Goal: Task Accomplishment & Management: Use online tool/utility

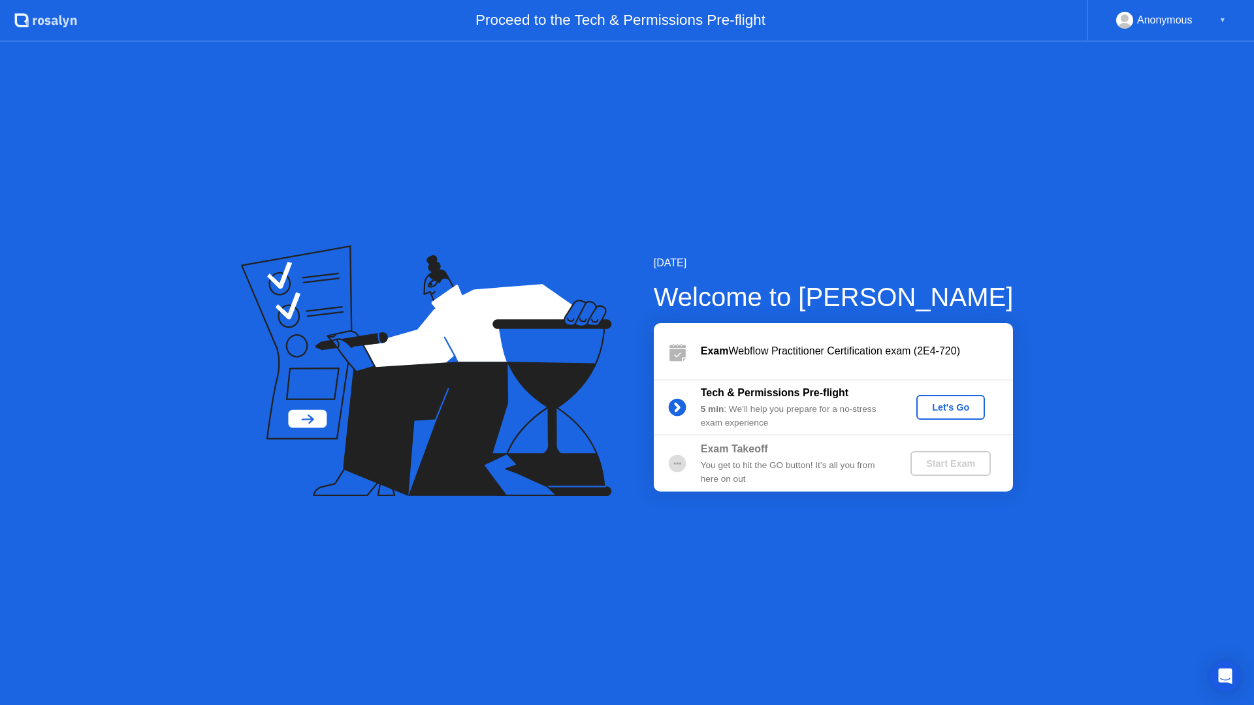
click at [946, 406] on div "Let's Go" at bounding box center [951, 407] width 58 height 10
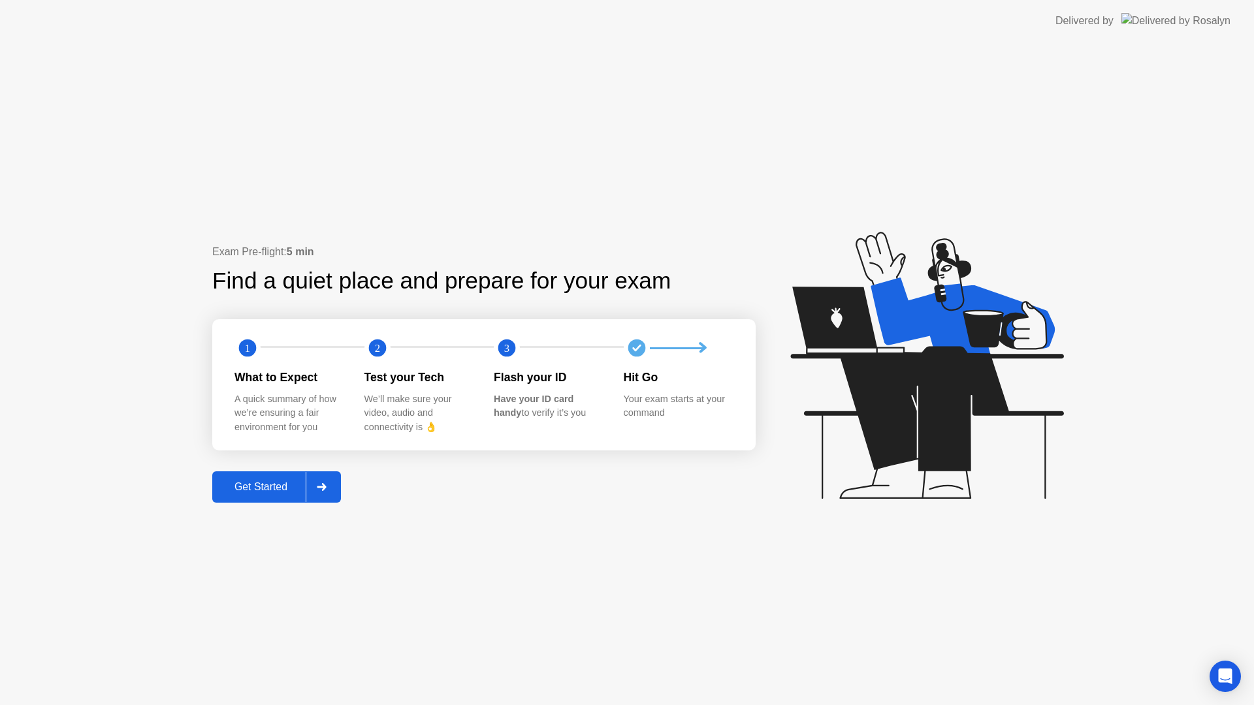
click at [266, 491] on div "Get Started" at bounding box center [260, 487] width 89 height 12
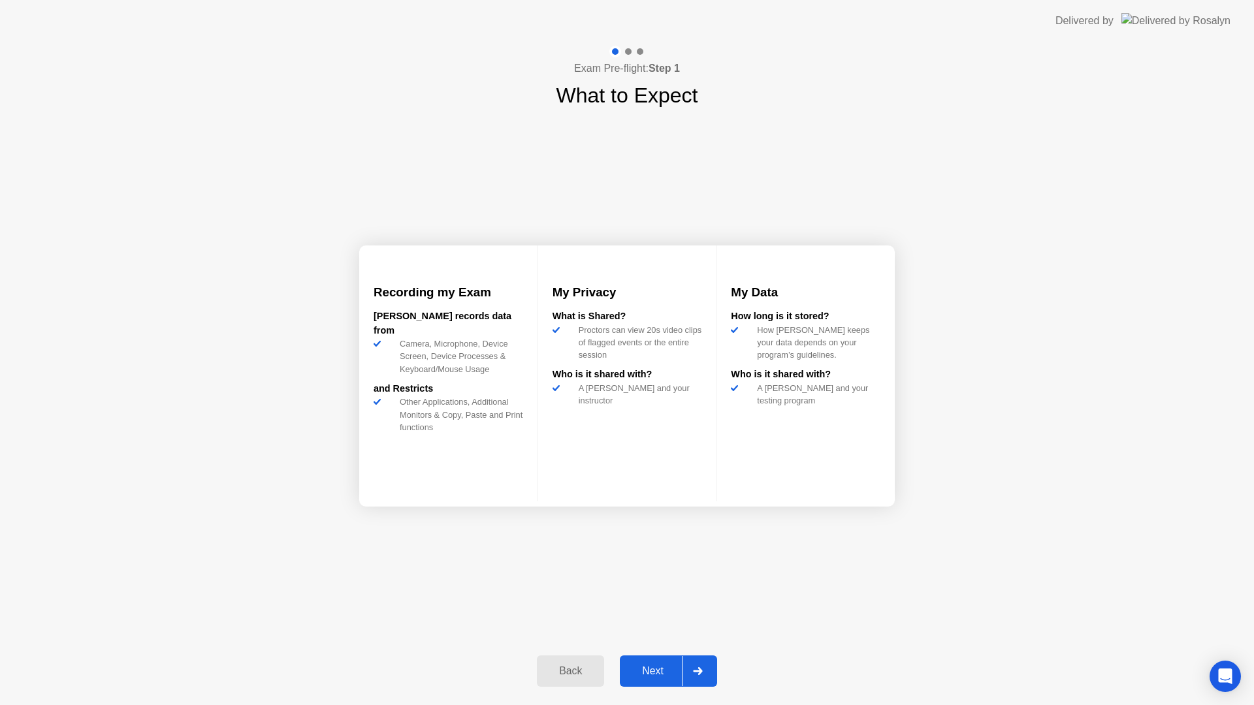
click at [651, 660] on button "Next" at bounding box center [668, 671] width 97 height 31
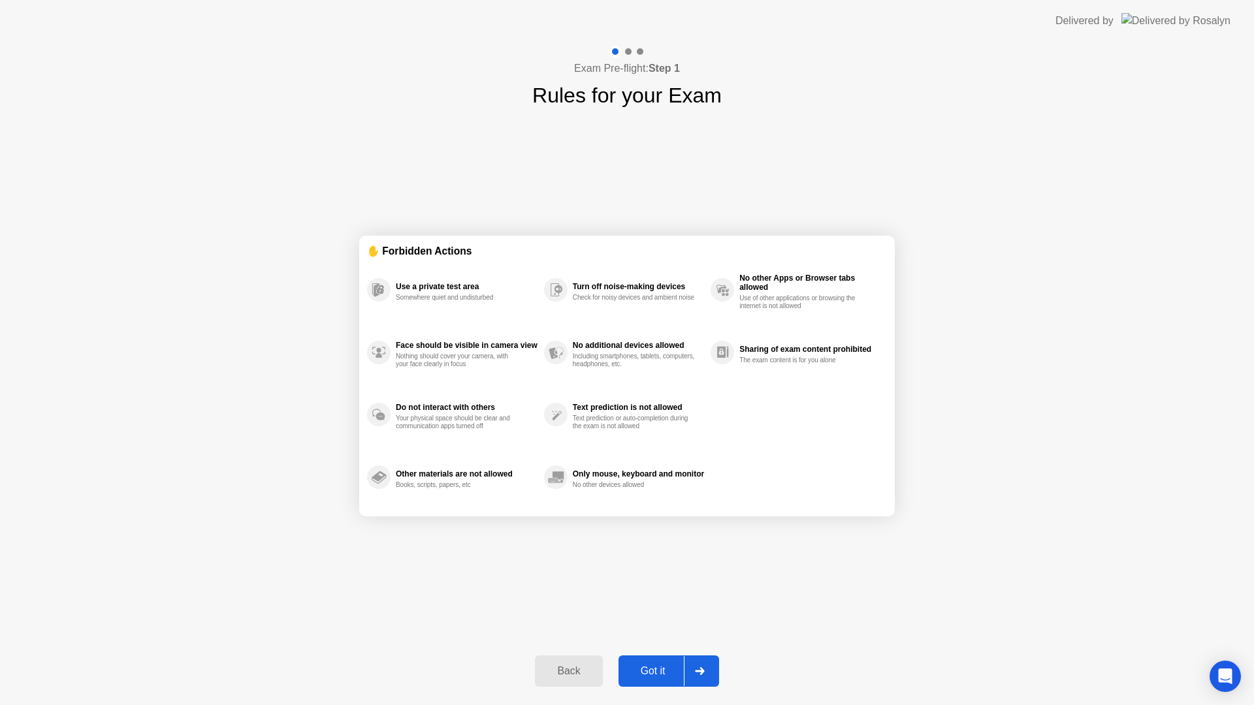
click at [656, 672] on div "Got it" at bounding box center [652, 672] width 61 height 12
select select "**********"
select select "*******"
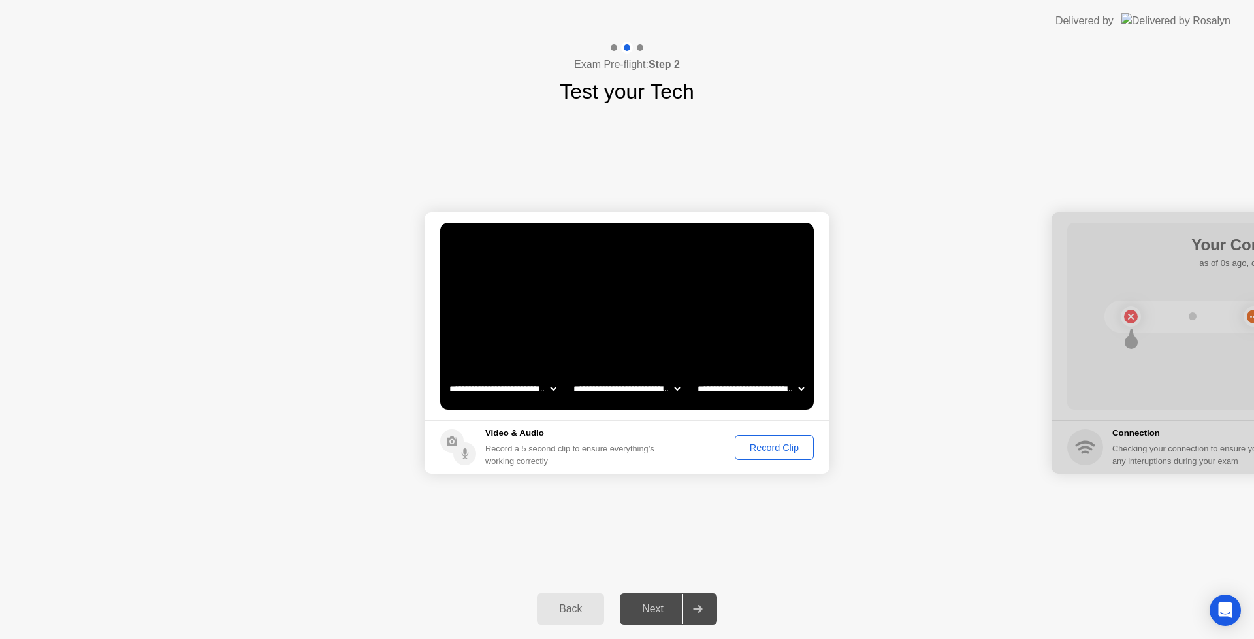
click at [782, 447] on div "Record Clip" at bounding box center [774, 447] width 70 height 10
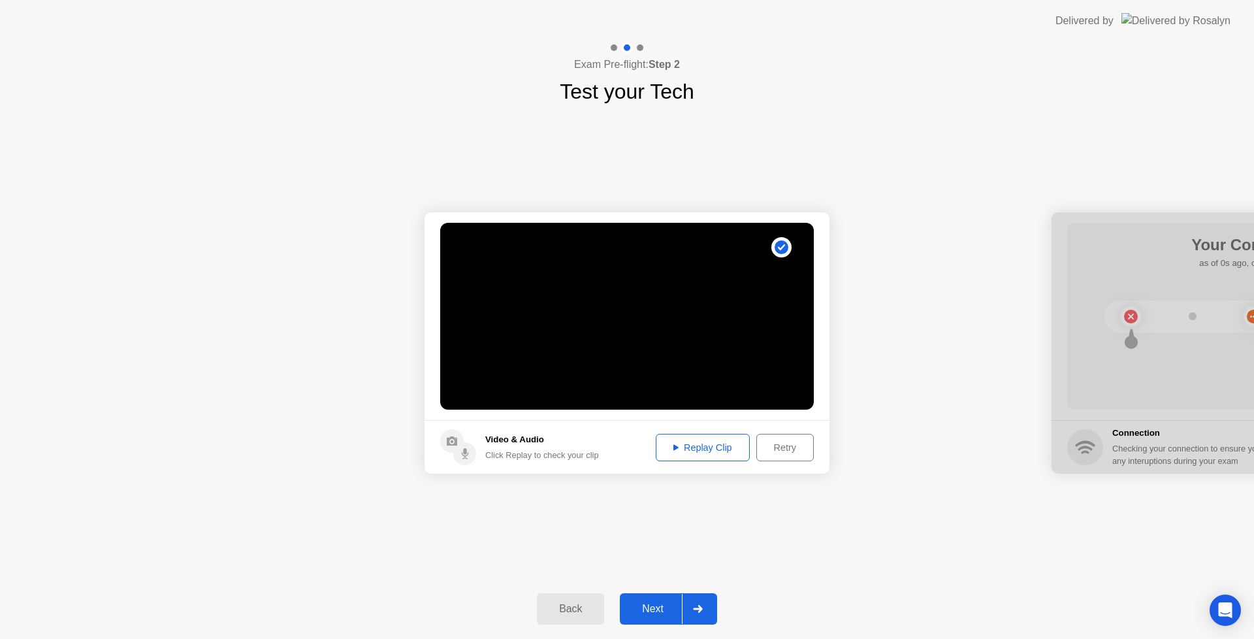
click at [688, 444] on div "Replay Clip" at bounding box center [702, 447] width 85 height 10
click at [664, 608] on div "Next" at bounding box center [653, 609] width 58 height 12
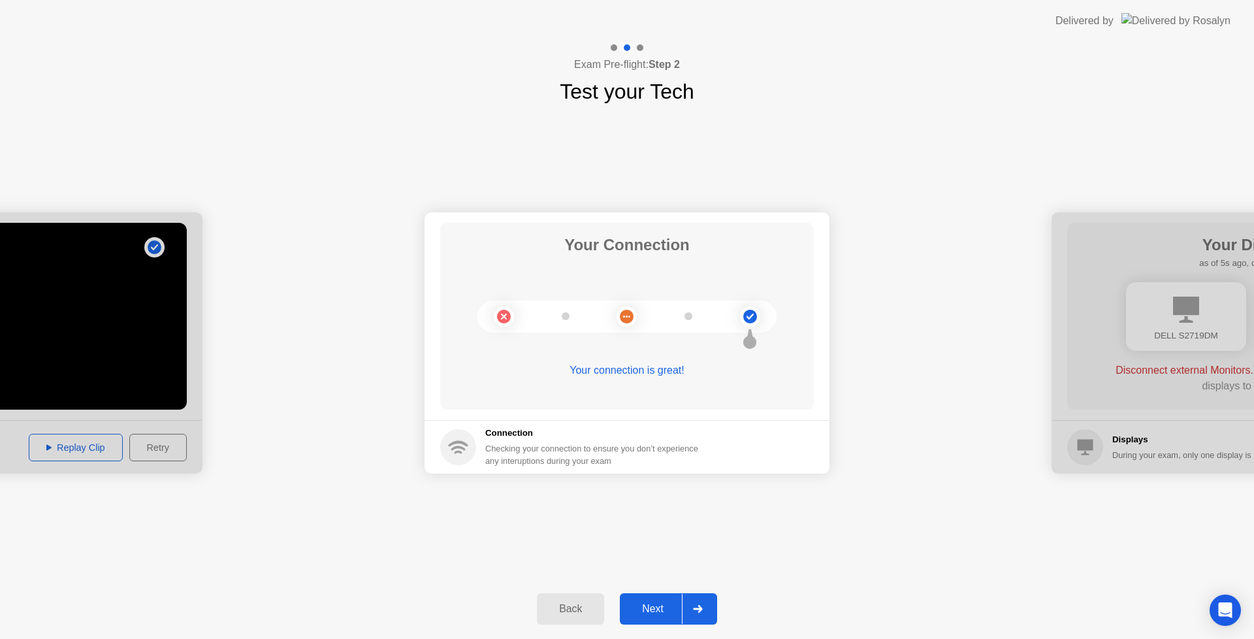
click at [653, 606] on div "Next" at bounding box center [653, 609] width 58 height 12
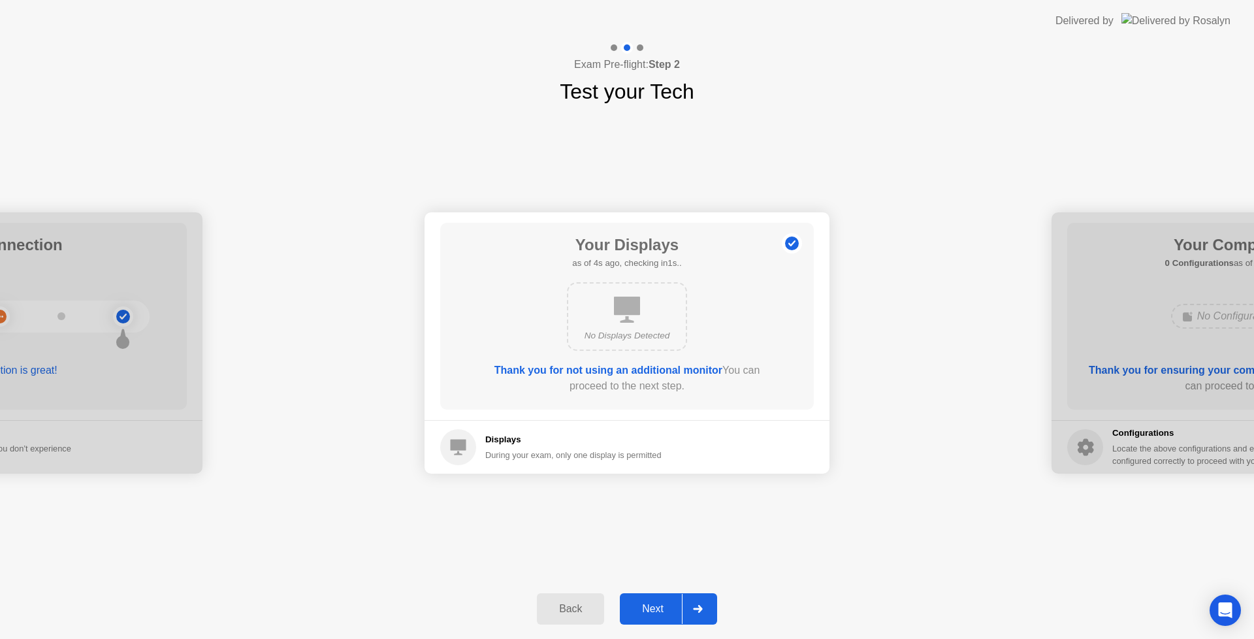
click at [654, 604] on div "Next" at bounding box center [653, 609] width 58 height 12
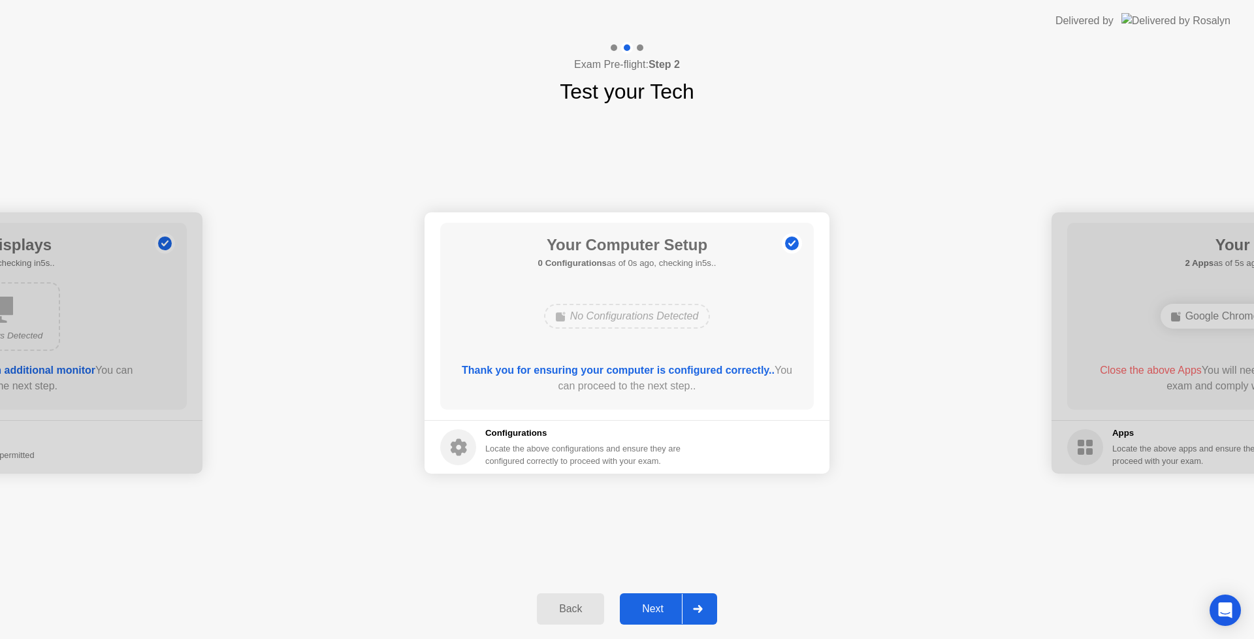
click at [661, 609] on div "Next" at bounding box center [653, 609] width 58 height 12
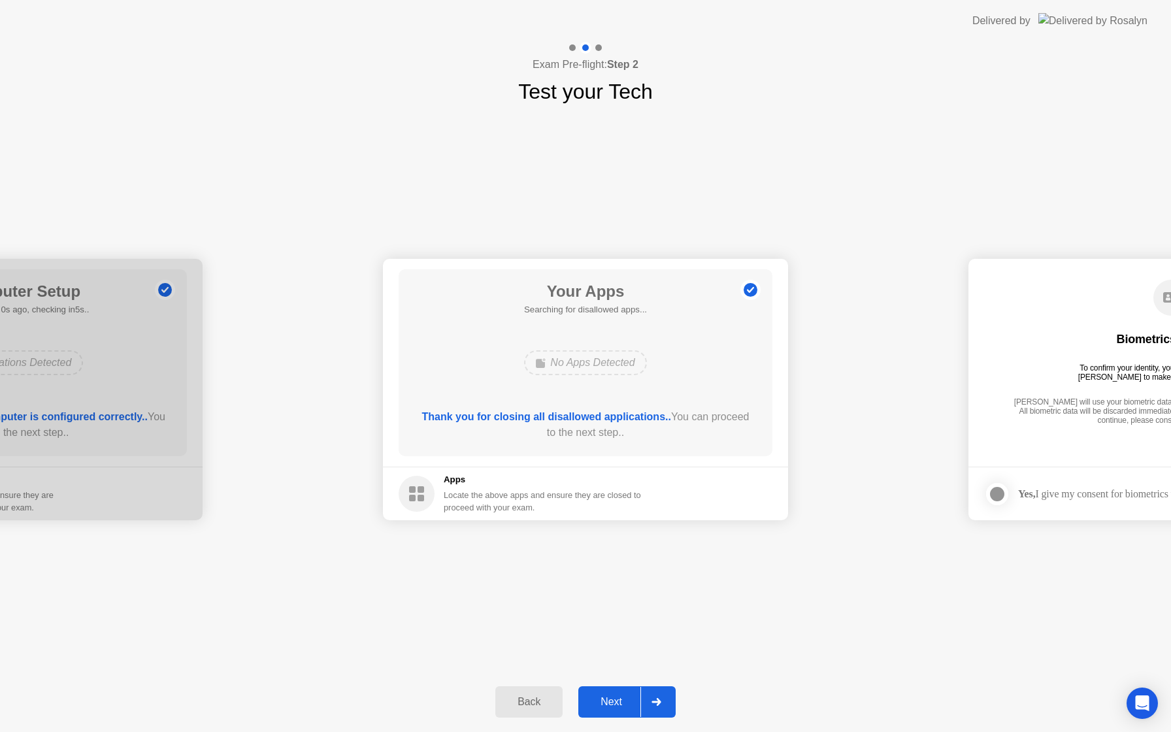
click at [611, 702] on div "Next" at bounding box center [611, 702] width 58 height 12
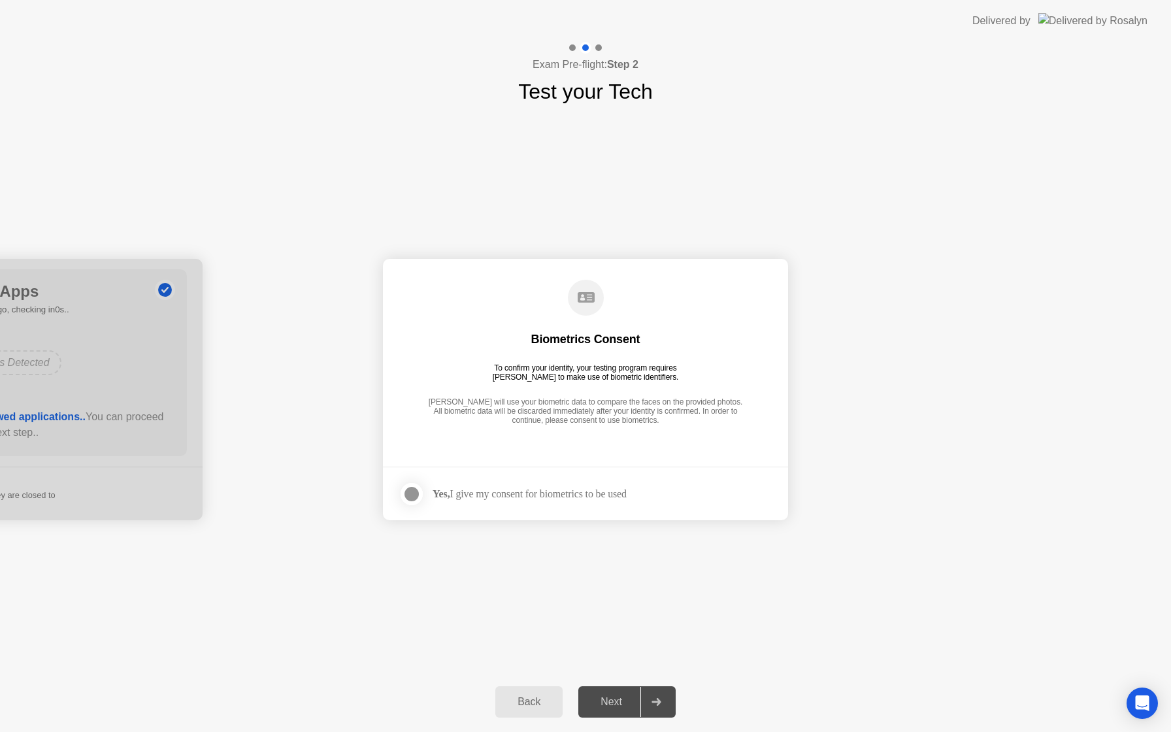
click at [411, 486] on div at bounding box center [412, 494] width 16 height 16
click at [603, 698] on div "Next" at bounding box center [611, 702] width 58 height 12
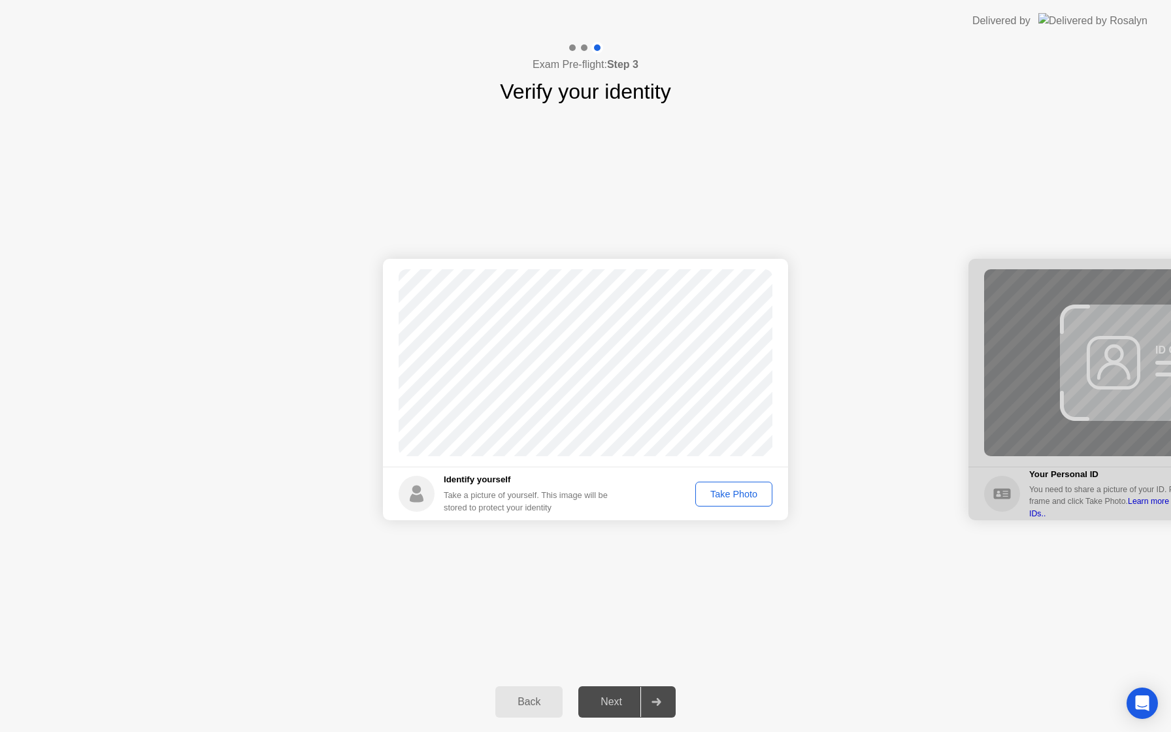
click at [731, 494] on div "Take Photo" at bounding box center [734, 494] width 68 height 10
click at [619, 699] on div "Next" at bounding box center [611, 702] width 58 height 12
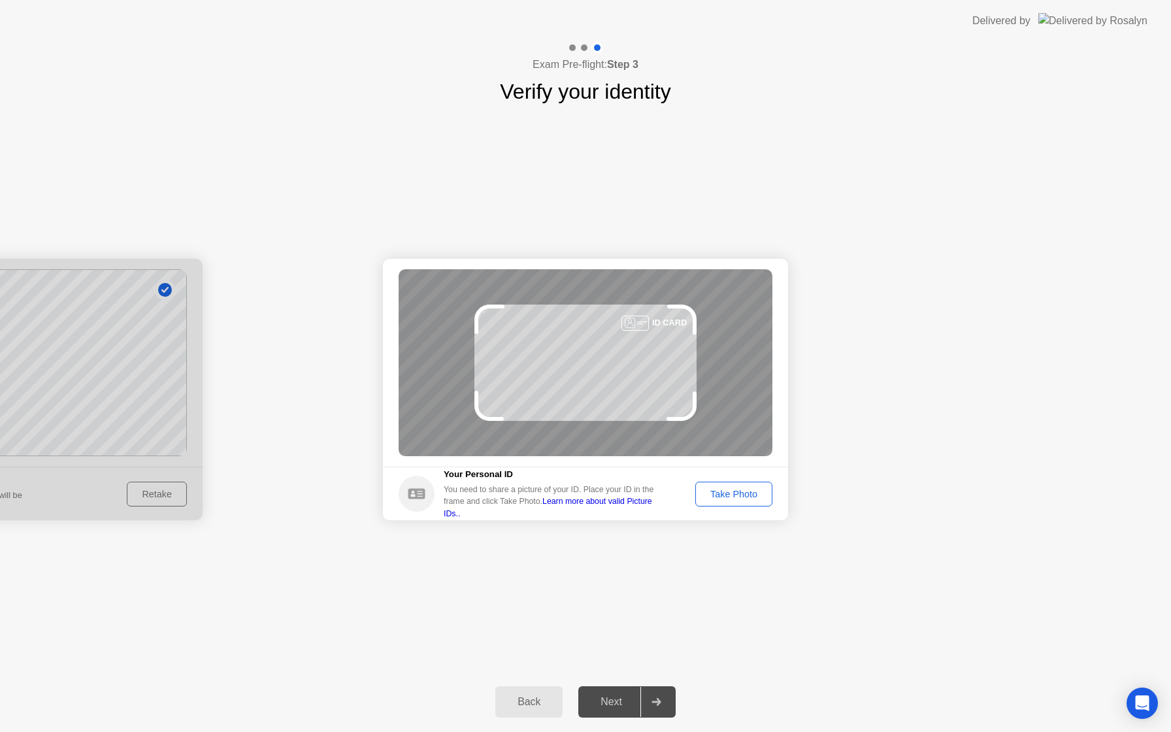
click at [740, 497] on div "Take Photo" at bounding box center [734, 494] width 68 height 10
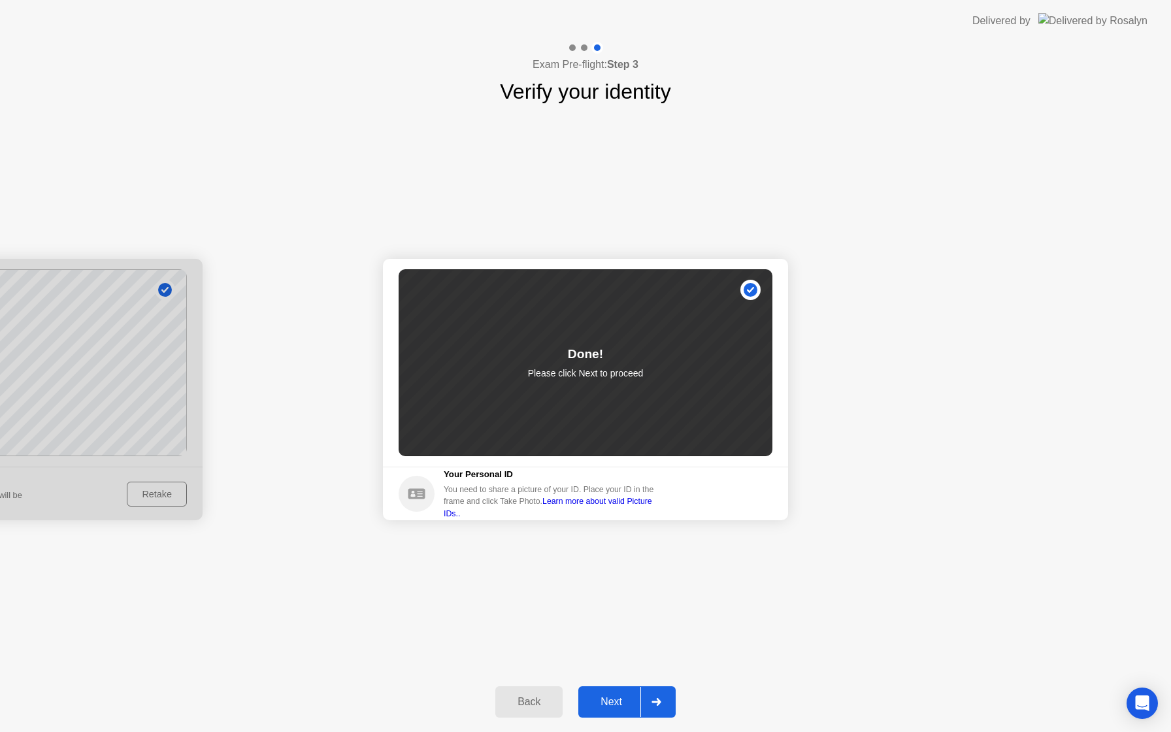
click at [619, 696] on div "Next" at bounding box center [611, 702] width 58 height 12
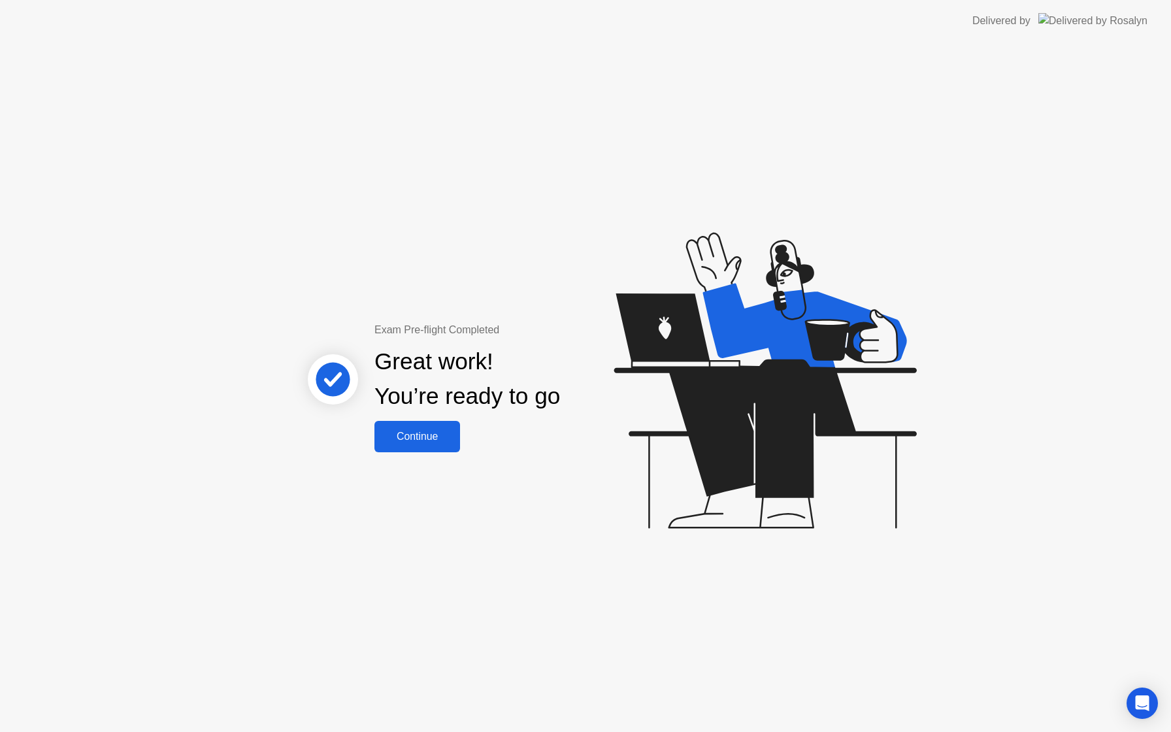
click at [428, 433] on div "Continue" at bounding box center [417, 436] width 78 height 12
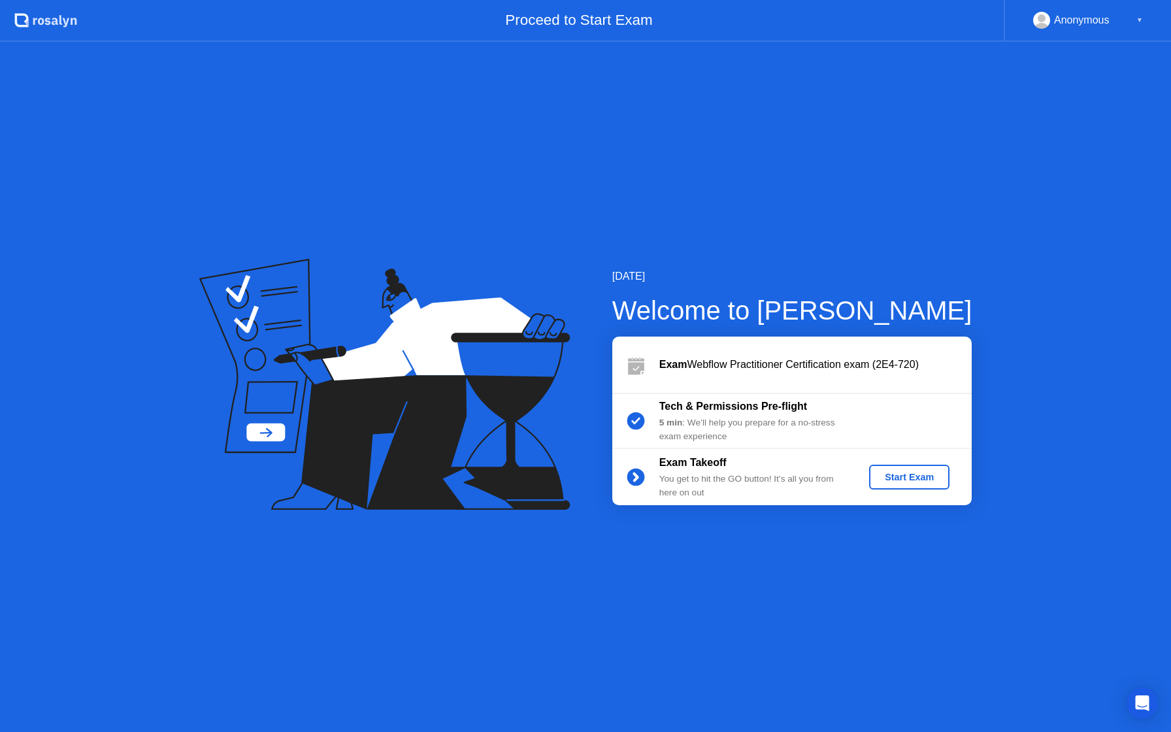
click at [917, 477] on div "Start Exam" at bounding box center [909, 477] width 70 height 10
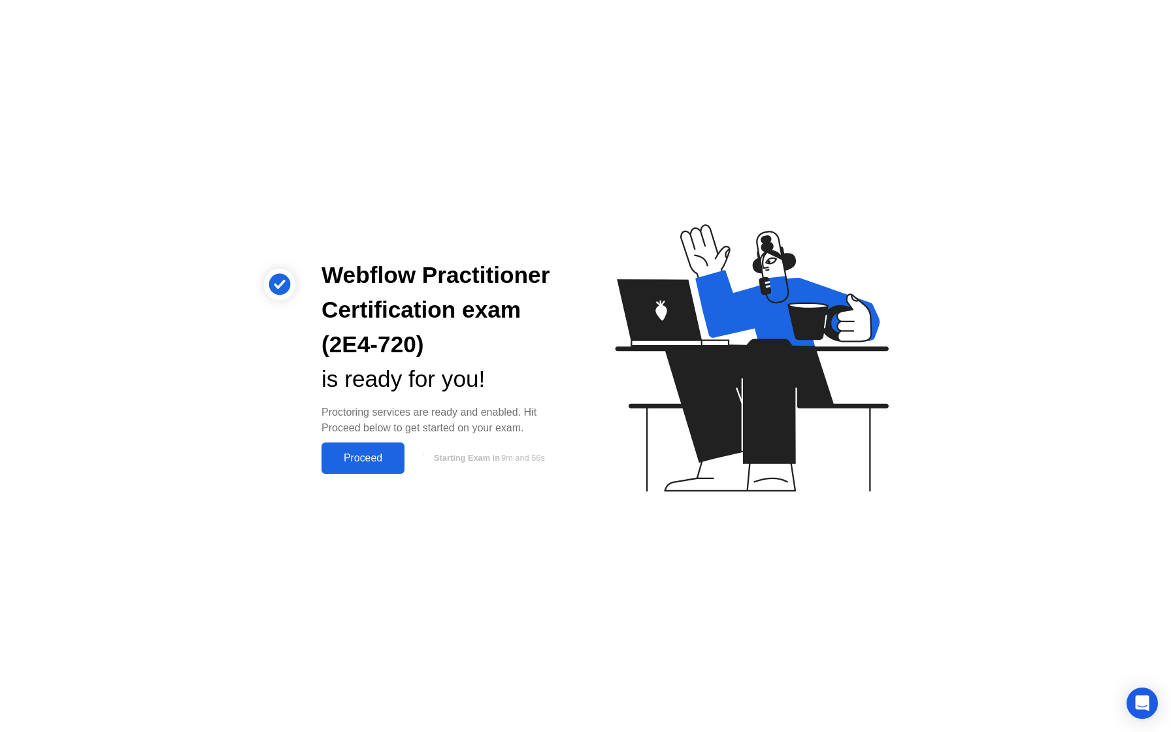
click at [369, 457] on div "Proceed" at bounding box center [362, 458] width 75 height 12
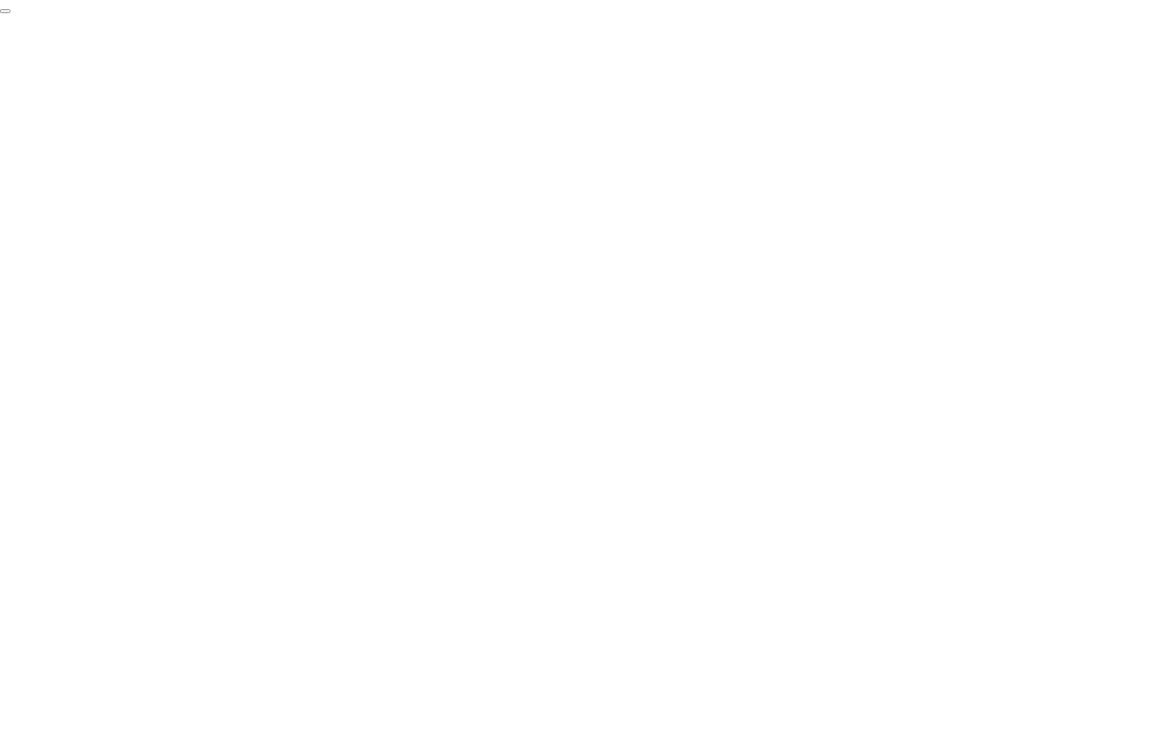
click div "End Proctoring Session"
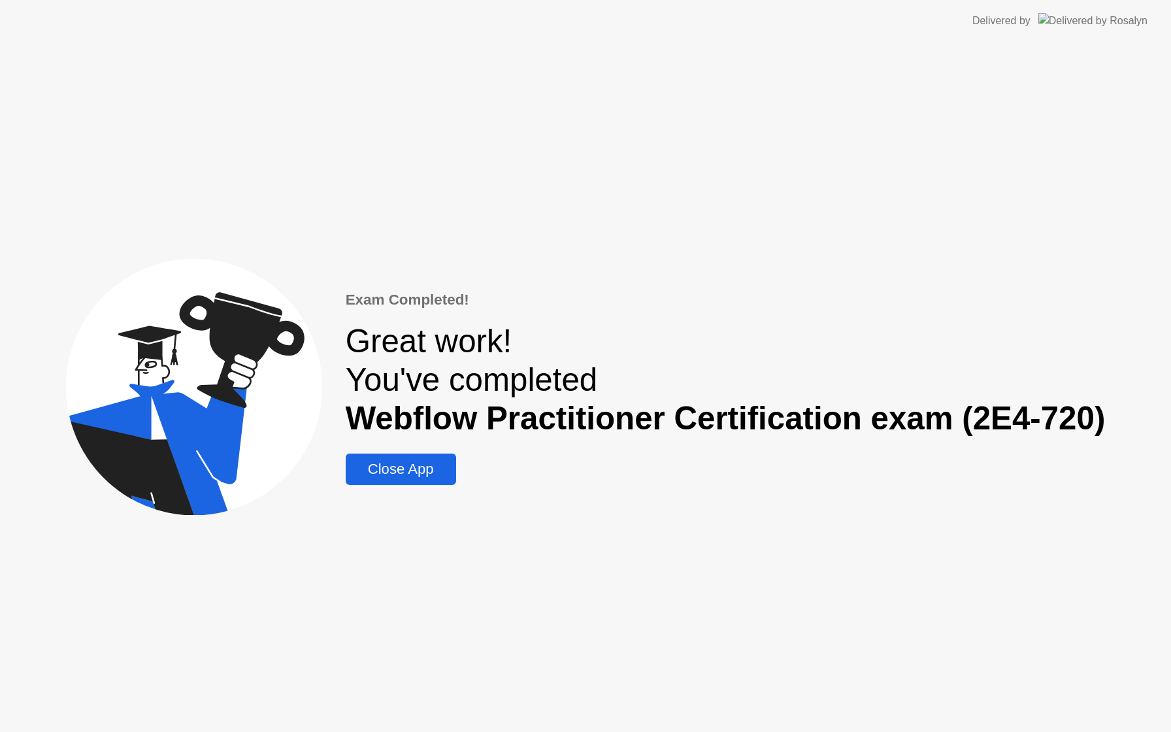
click at [422, 466] on div "Close App" at bounding box center [400, 468] width 103 height 17
